Goal: Communication & Community: Answer question/provide support

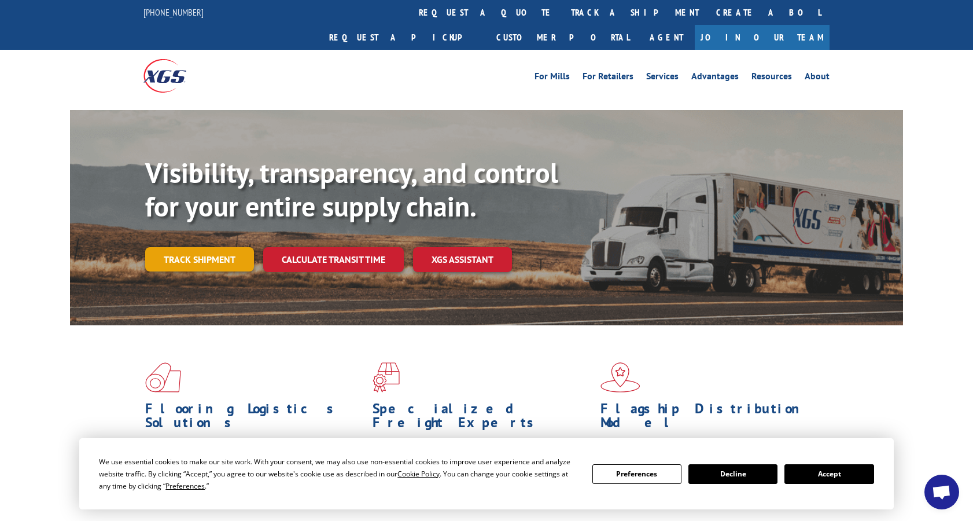
click at [215, 247] on link "Track shipment" at bounding box center [199, 259] width 109 height 24
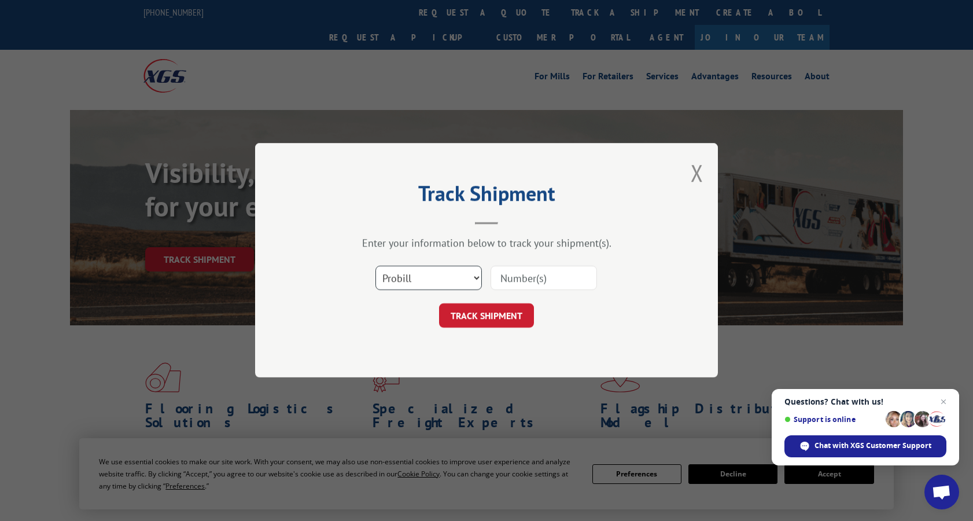
click at [474, 275] on select "Select category... Probill BOL PO" at bounding box center [428, 278] width 106 height 24
select select "bol"
click at [538, 278] on input at bounding box center [543, 278] width 106 height 24
click at [475, 278] on select "Select category... Probill BOL PO" at bounding box center [428, 278] width 106 height 24
click at [543, 278] on input at bounding box center [543, 278] width 106 height 24
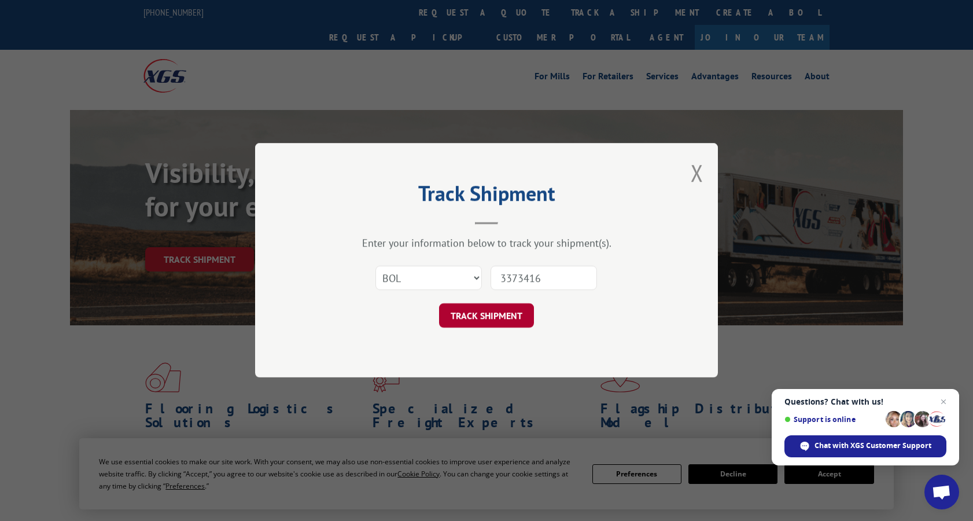
type input "3373416"
click at [483, 311] on button "TRACK SHIPMENT" at bounding box center [486, 316] width 95 height 24
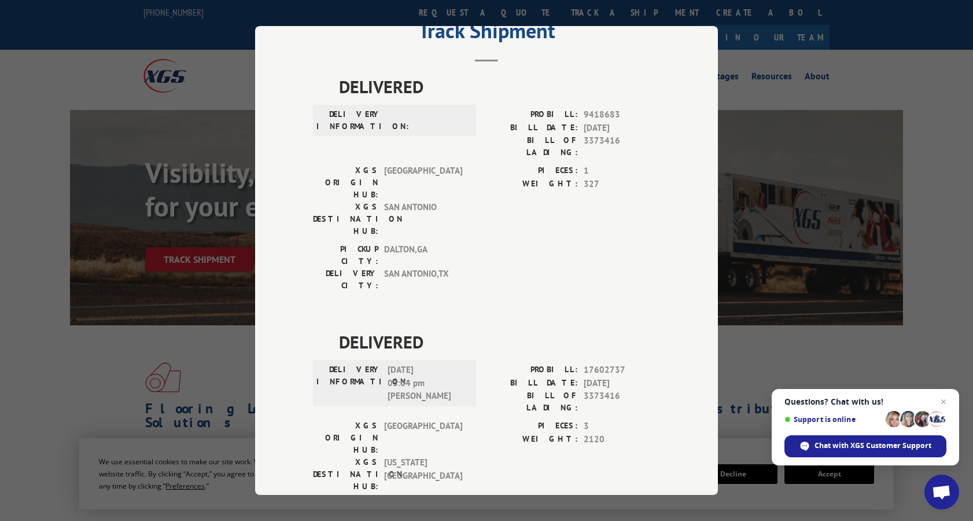
scroll to position [49, 0]
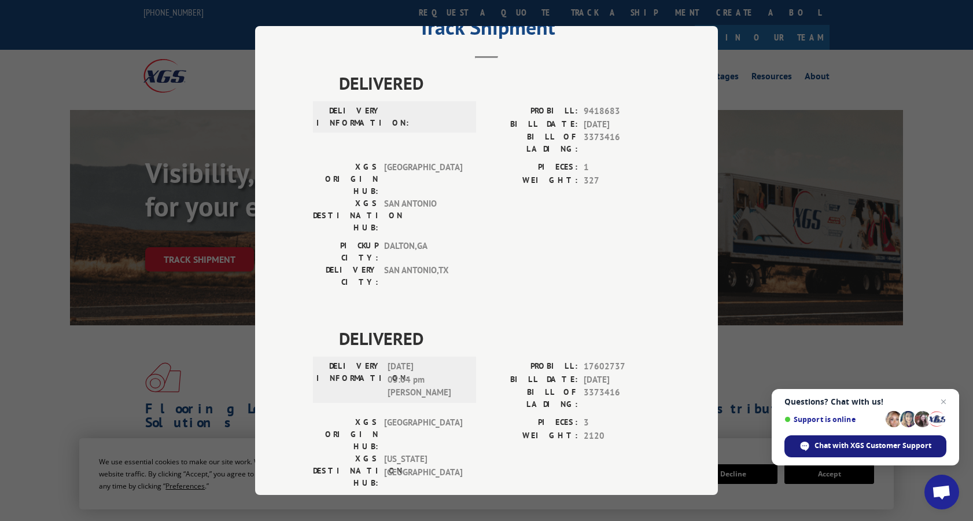
click at [872, 448] on span "Chat with XGS Customer Support" at bounding box center [872, 445] width 117 height 10
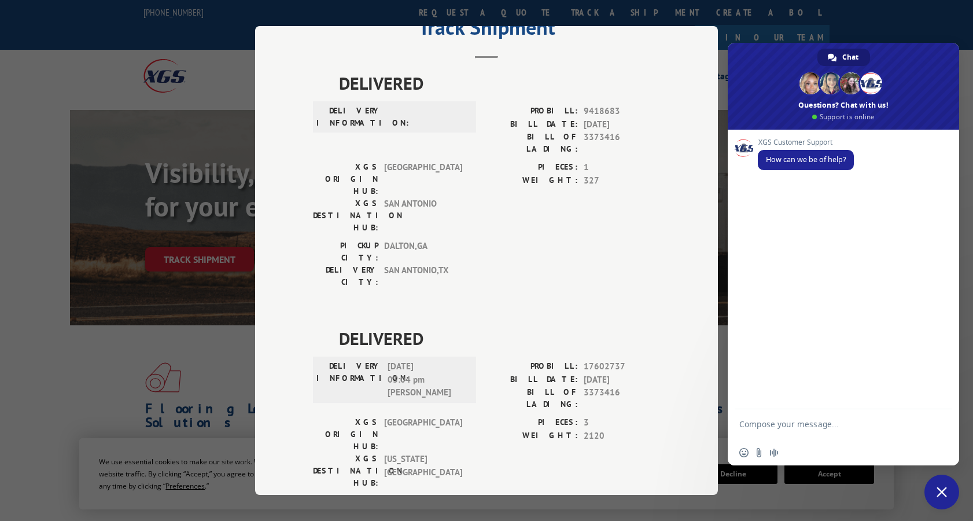
click at [815, 419] on textarea "Compose your message..." at bounding box center [830, 429] width 183 height 21
type textarea "Good Afternoon."
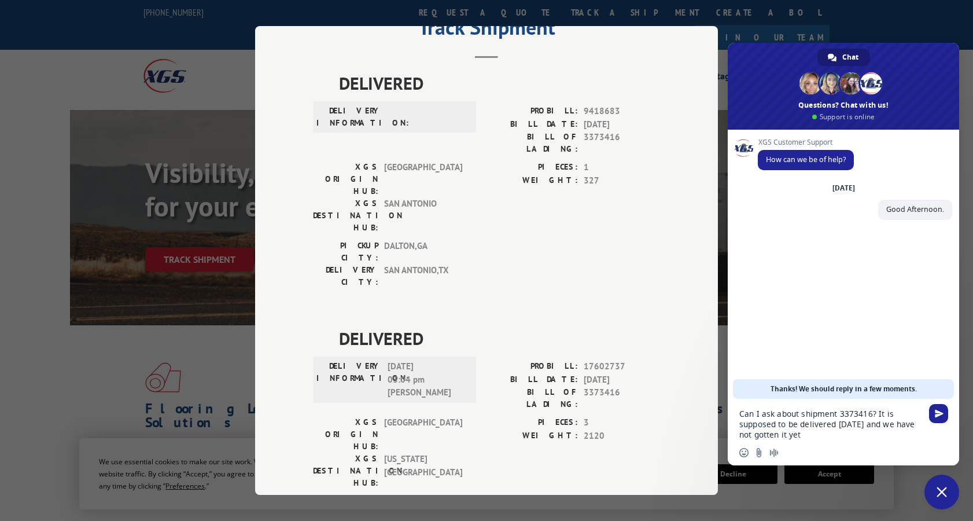
type textarea "Can I ask about shipment 3373416? It is supposed to be delivered [DATE] and we …"
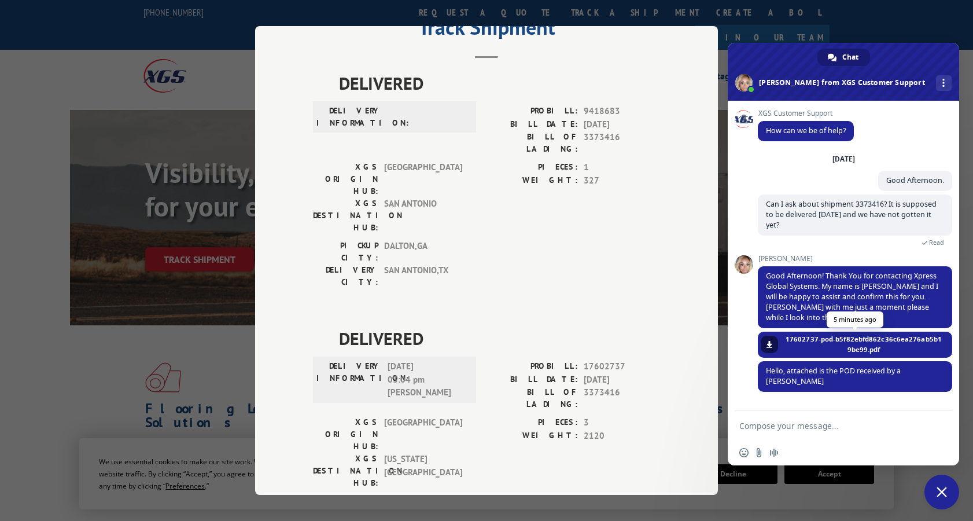
click at [877, 334] on span "17602737-pod-b5f82ebfd862c36c6ea276ab5b19be99.pdf" at bounding box center [864, 344] width 160 height 21
click at [771, 341] on span at bounding box center [769, 344] width 7 height 7
click at [803, 436] on form at bounding box center [830, 426] width 183 height 31
click at [780, 422] on textarea "Compose your message..." at bounding box center [830, 425] width 183 height 10
type textarea "are you saying it was received?"
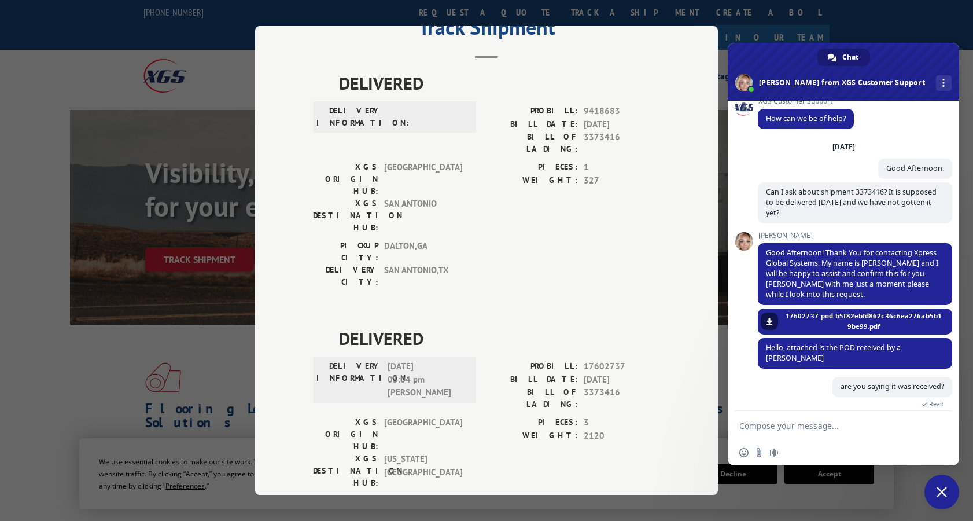
scroll to position [52, 0]
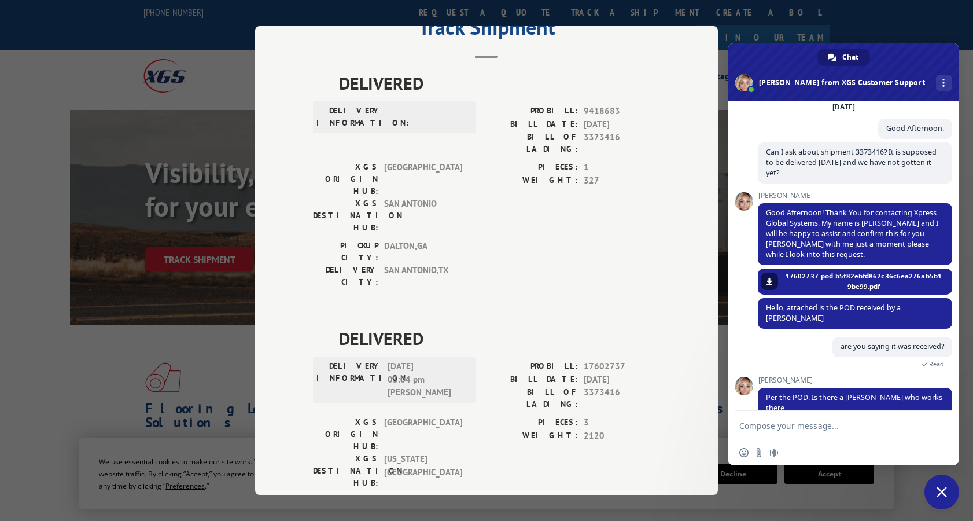
click at [777, 427] on textarea "Compose your message..." at bounding box center [830, 425] width 183 height 10
click at [778, 427] on textarea "Compose your message..." at bounding box center [830, 425] width 183 height 10
type textarea "There is a [PERSON_NAME], I will contact him. Thank you"
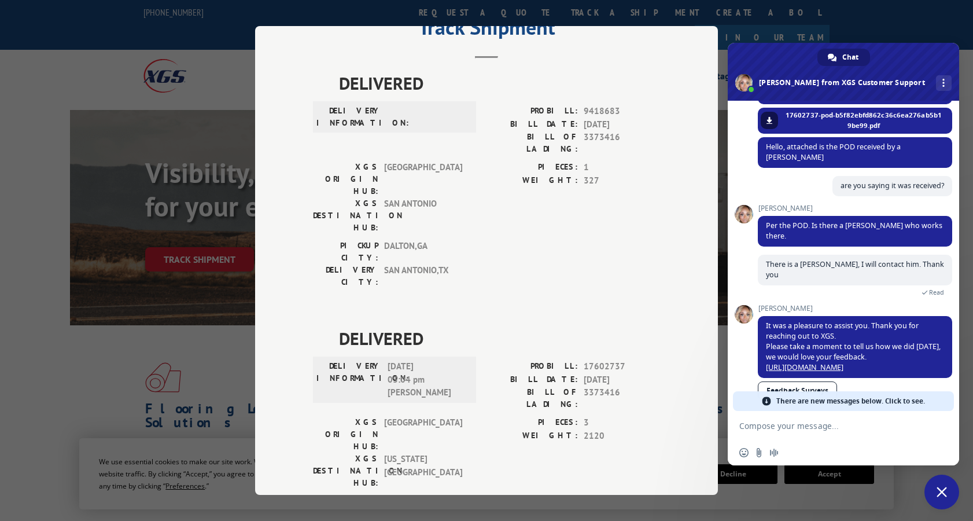
scroll to position [216, 0]
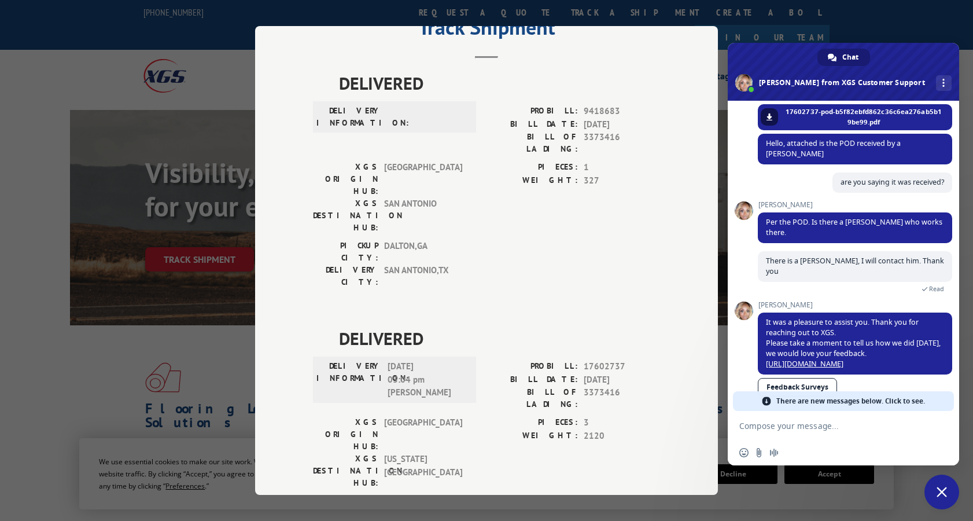
click at [794, 431] on form at bounding box center [830, 426] width 183 height 31
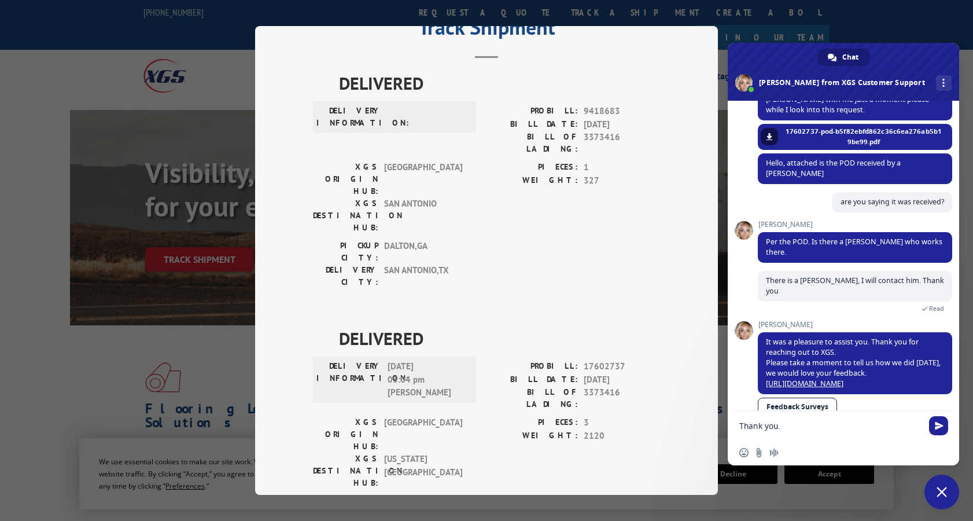
type textarea "Thank you."
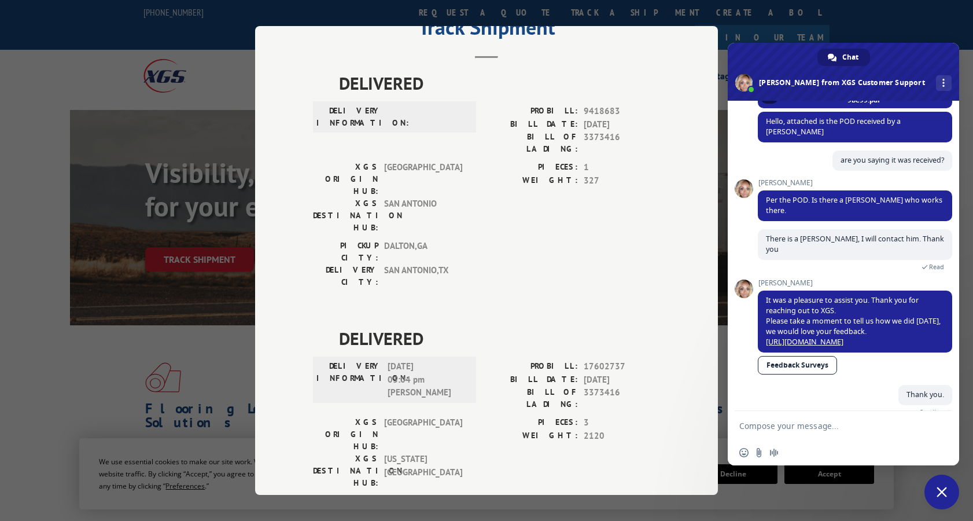
scroll to position [225, 0]
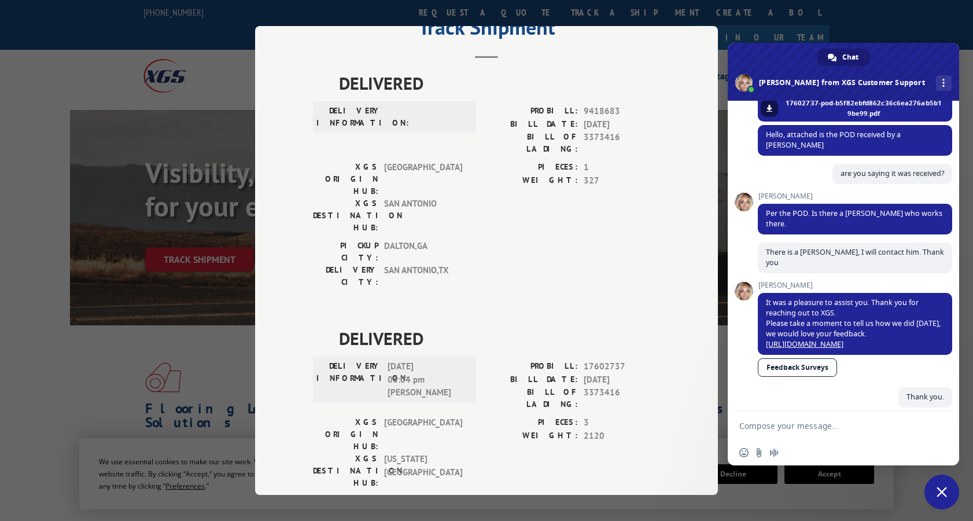
click at [667, 64] on div "Track Shipment DELIVERED DELIVERY INFORMATION: PROBILL: 9418683 BILL DATE: [DAT…" at bounding box center [486, 260] width 463 height 468
click at [673, 35] on div "Track Shipment DELIVERED DELIVERY INFORMATION: PROBILL: 9418683 BILL DATE: [DAT…" at bounding box center [486, 260] width 463 height 468
